Goal: Book appointment/travel/reservation

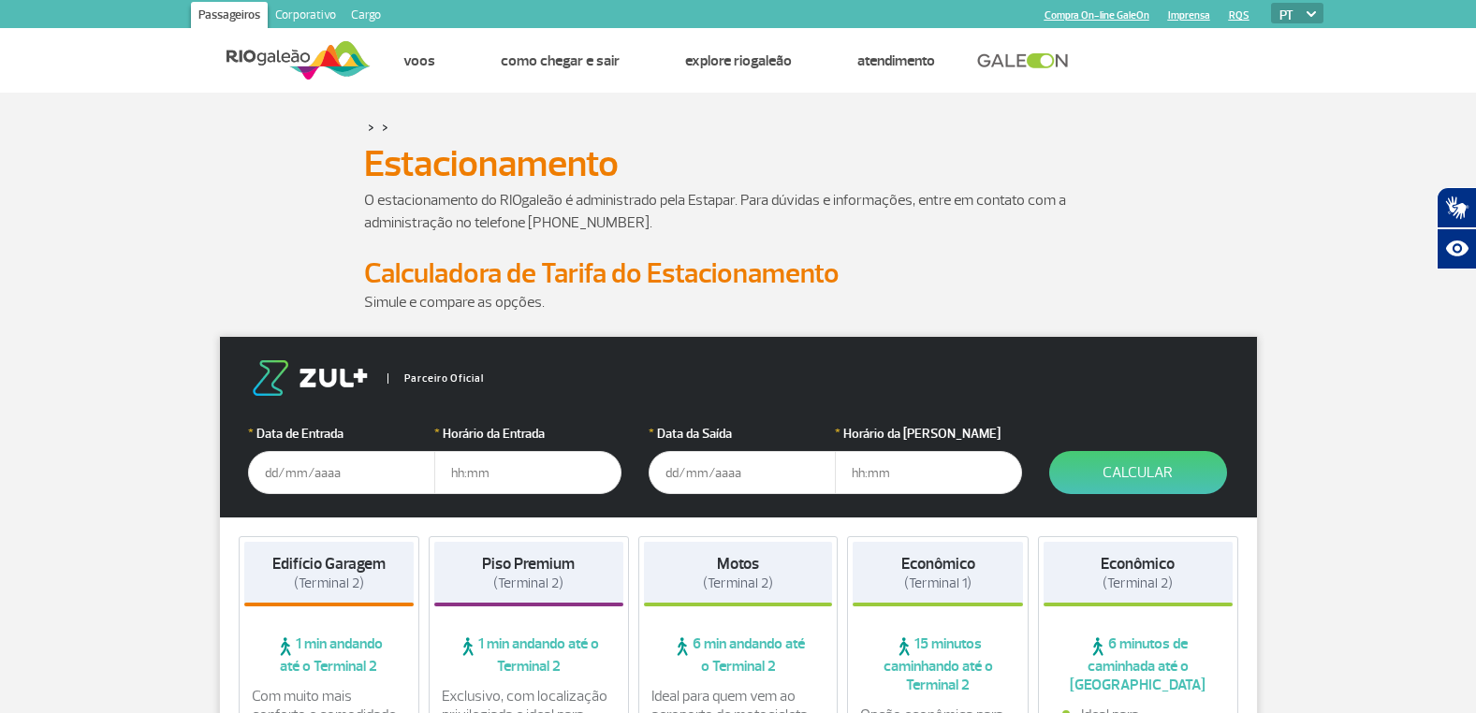
click at [266, 474] on input "text" at bounding box center [341, 472] width 187 height 43
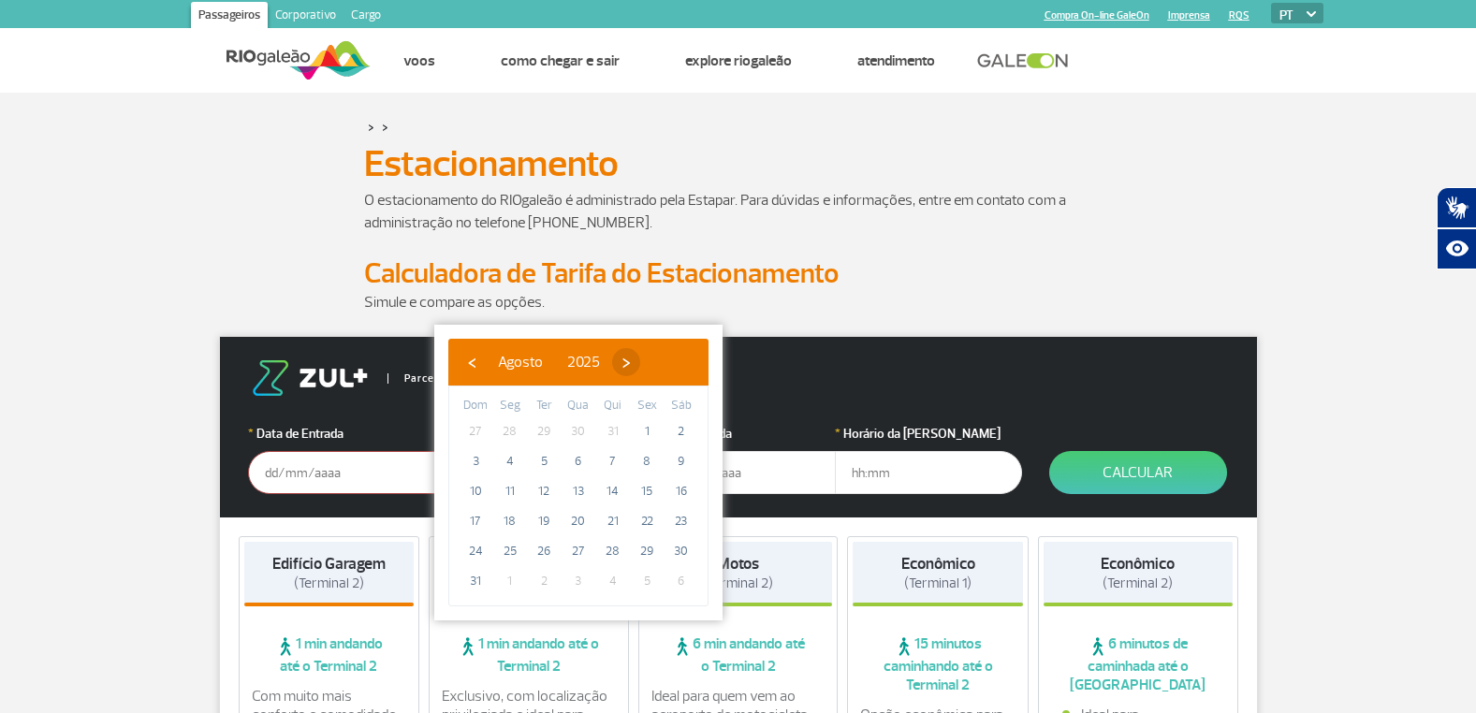
click at [640, 362] on span "›" at bounding box center [626, 362] width 28 height 28
click at [612, 429] on span "4" at bounding box center [613, 431] width 30 height 30
type input "[DATE]"
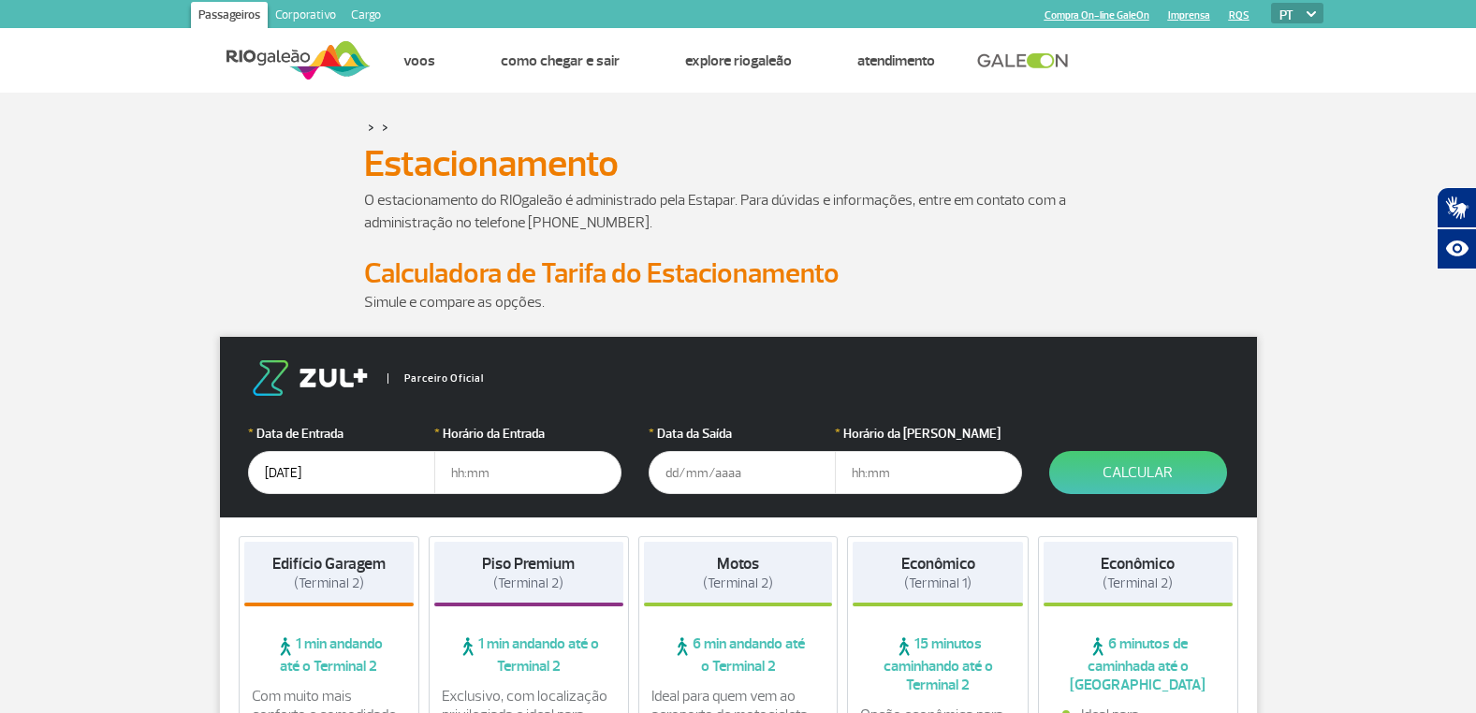
click at [445, 476] on input "text" at bounding box center [527, 472] width 187 height 43
type input "06:00"
click at [663, 477] on input "text" at bounding box center [742, 472] width 187 height 43
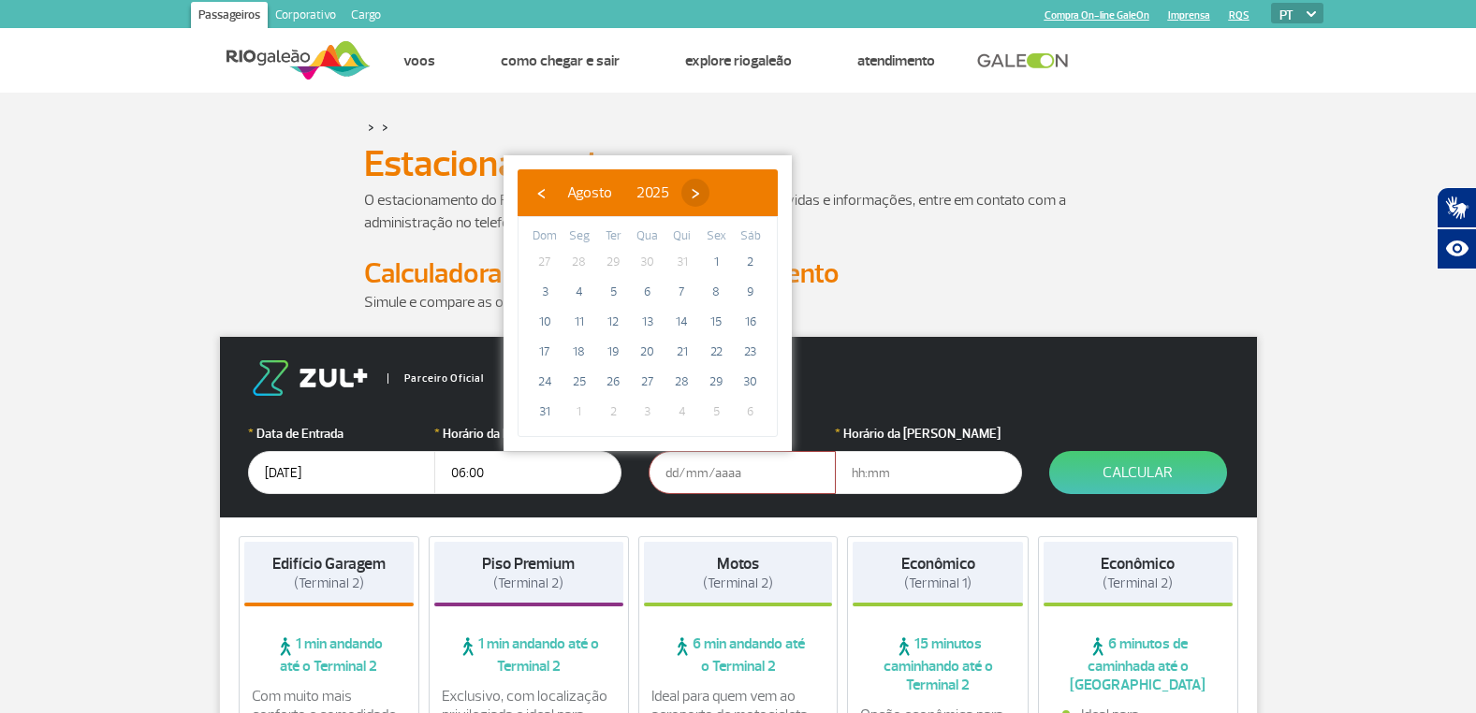
click at [709, 195] on span "›" at bounding box center [695, 193] width 28 height 28
click at [542, 289] on span "7" at bounding box center [545, 292] width 30 height 30
type input "[DATE]"
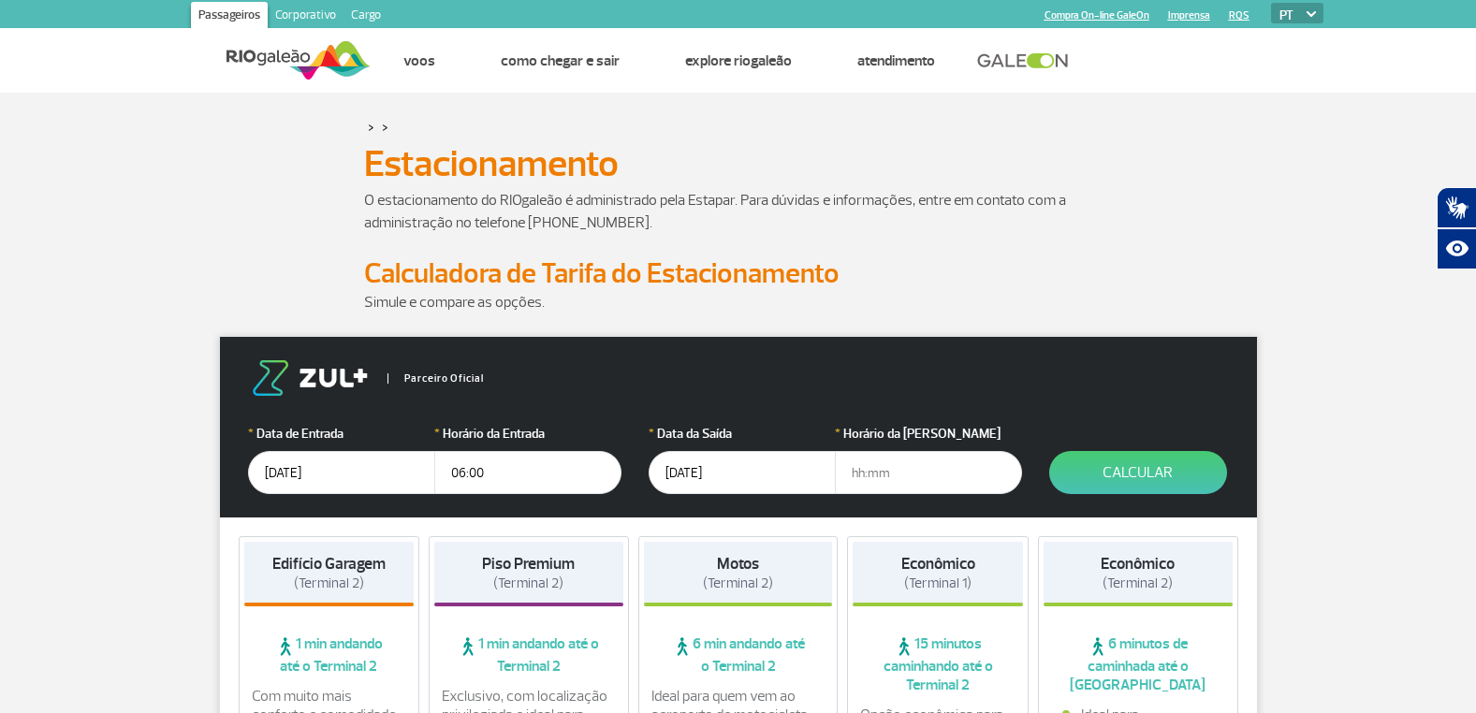
click at [850, 474] on input "text" at bounding box center [928, 472] width 187 height 43
type input "21:00"
click at [1153, 467] on button "Calcular" at bounding box center [1138, 472] width 178 height 43
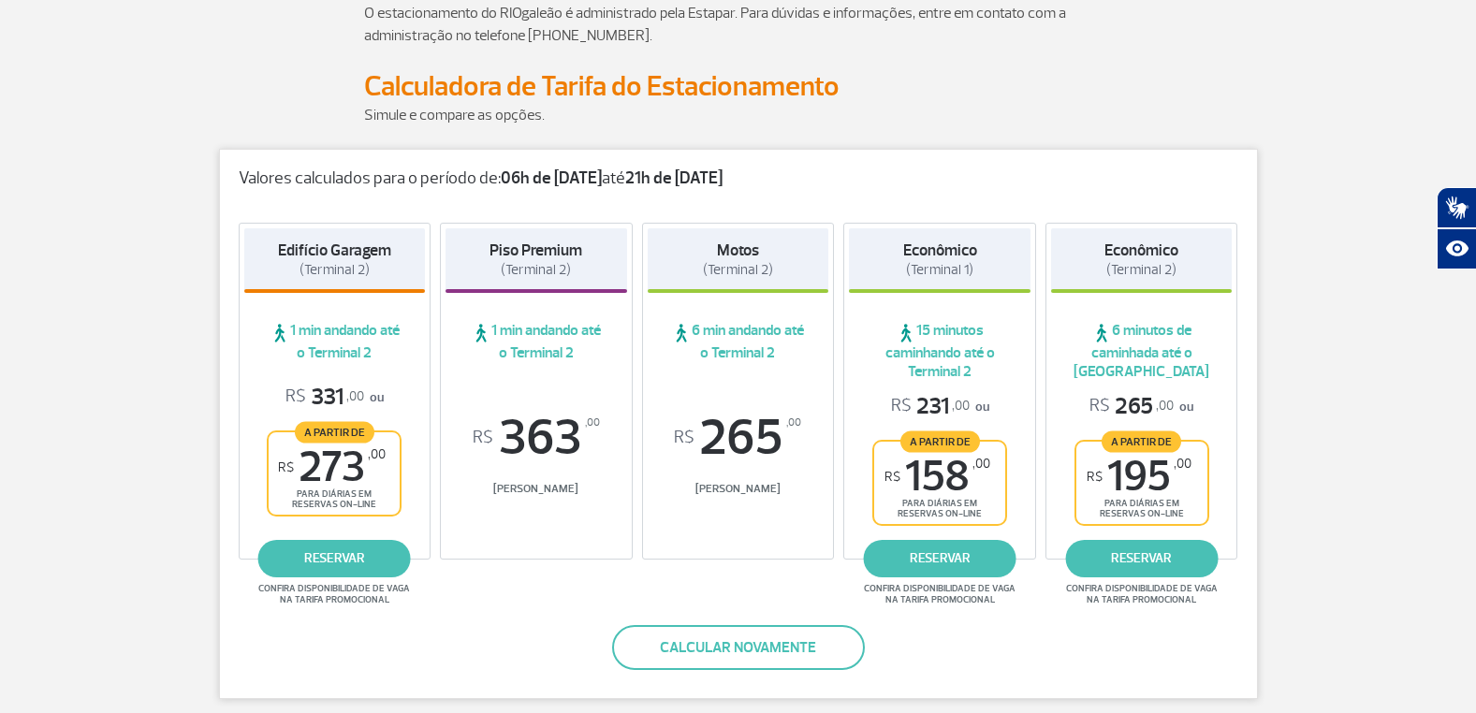
scroll to position [374, 0]
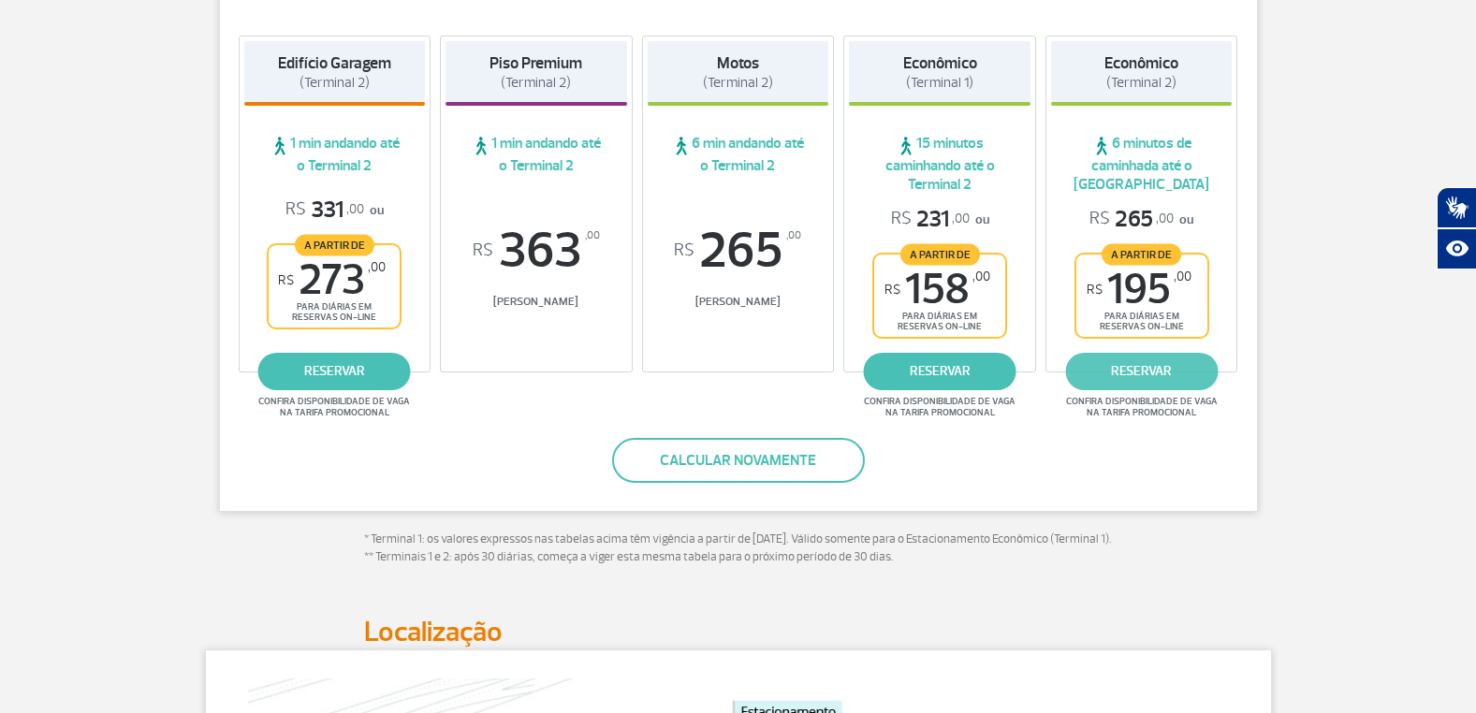
click at [1135, 370] on link "reservar" at bounding box center [1141, 371] width 153 height 37
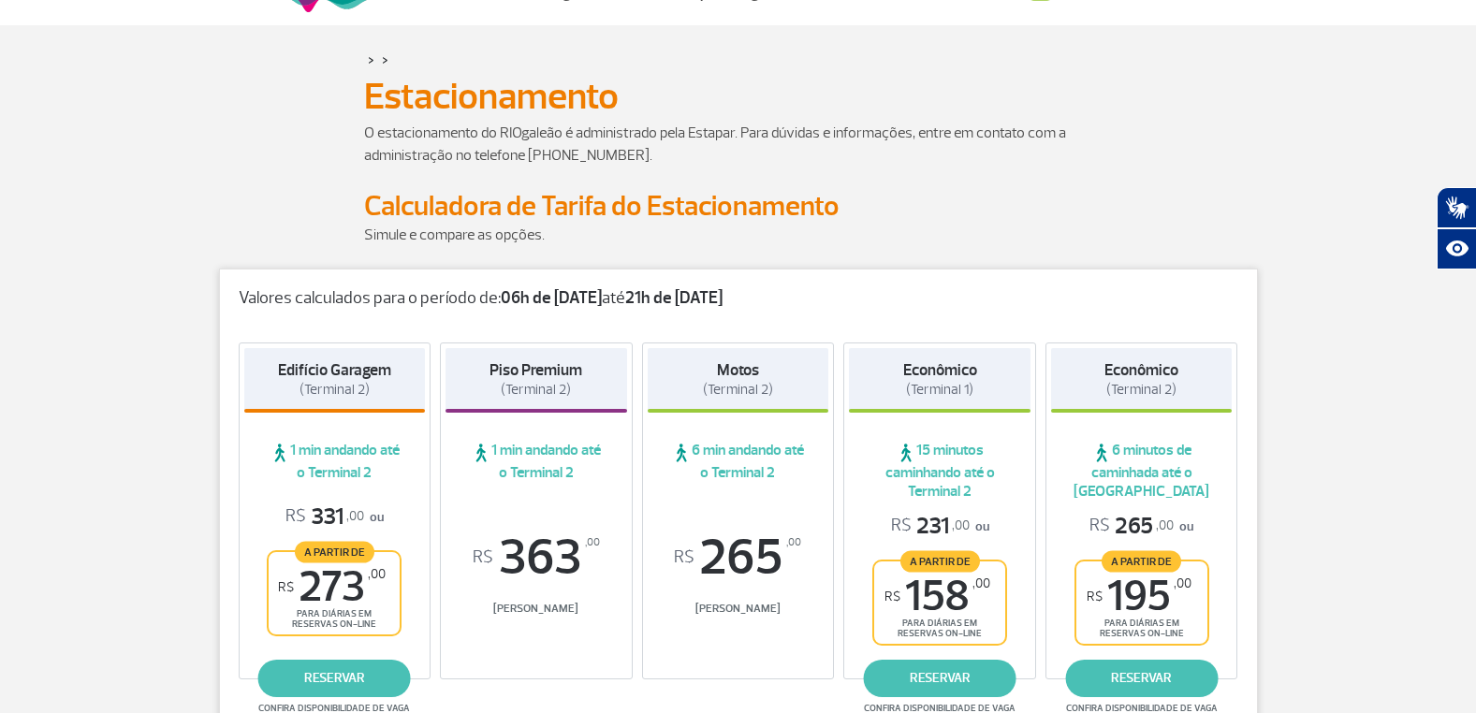
scroll to position [0, 0]
